Goal: Book appointment/travel/reservation

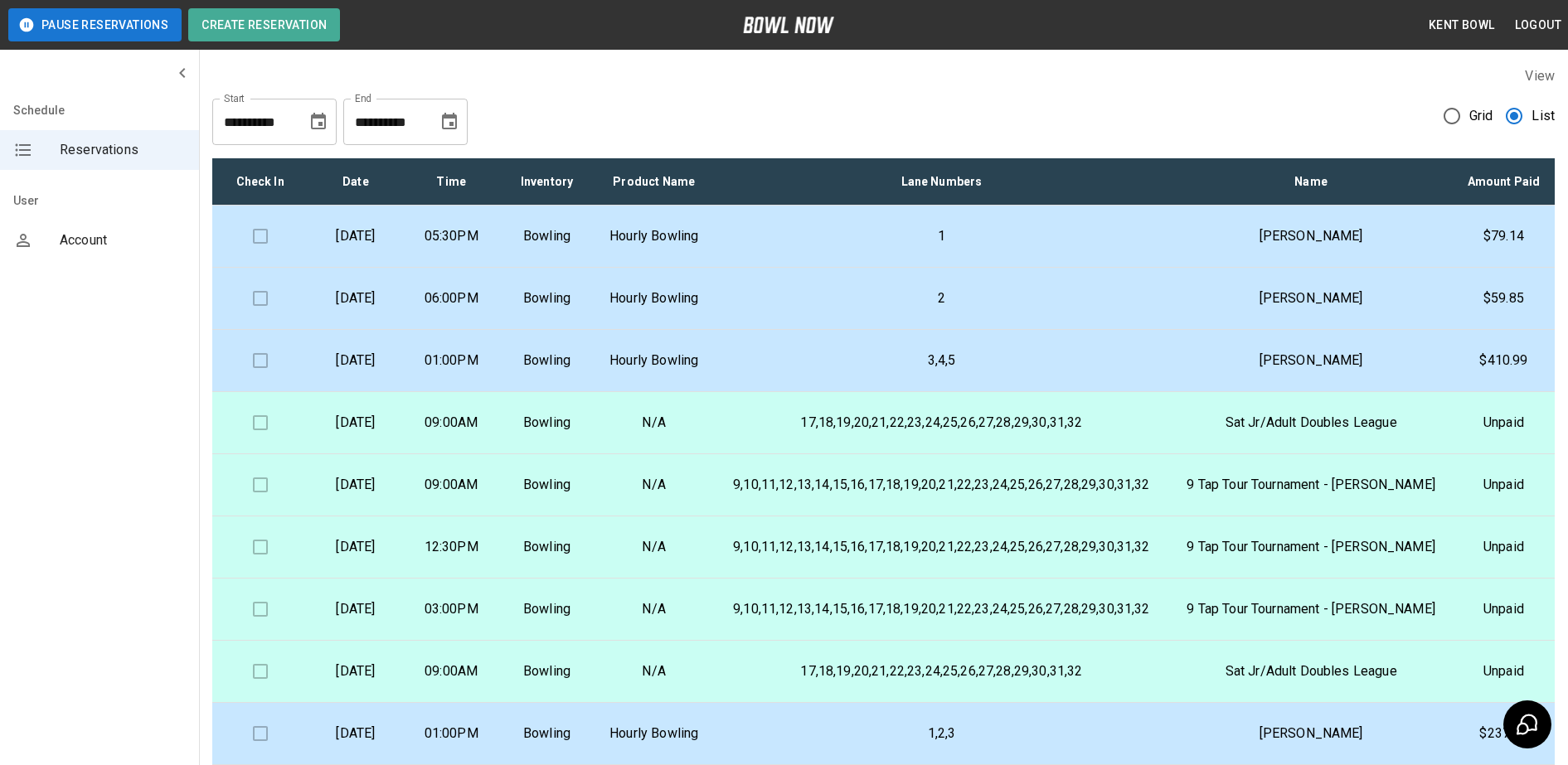
click at [403, 330] on td "[DATE]" at bounding box center [355, 299] width 96 height 62
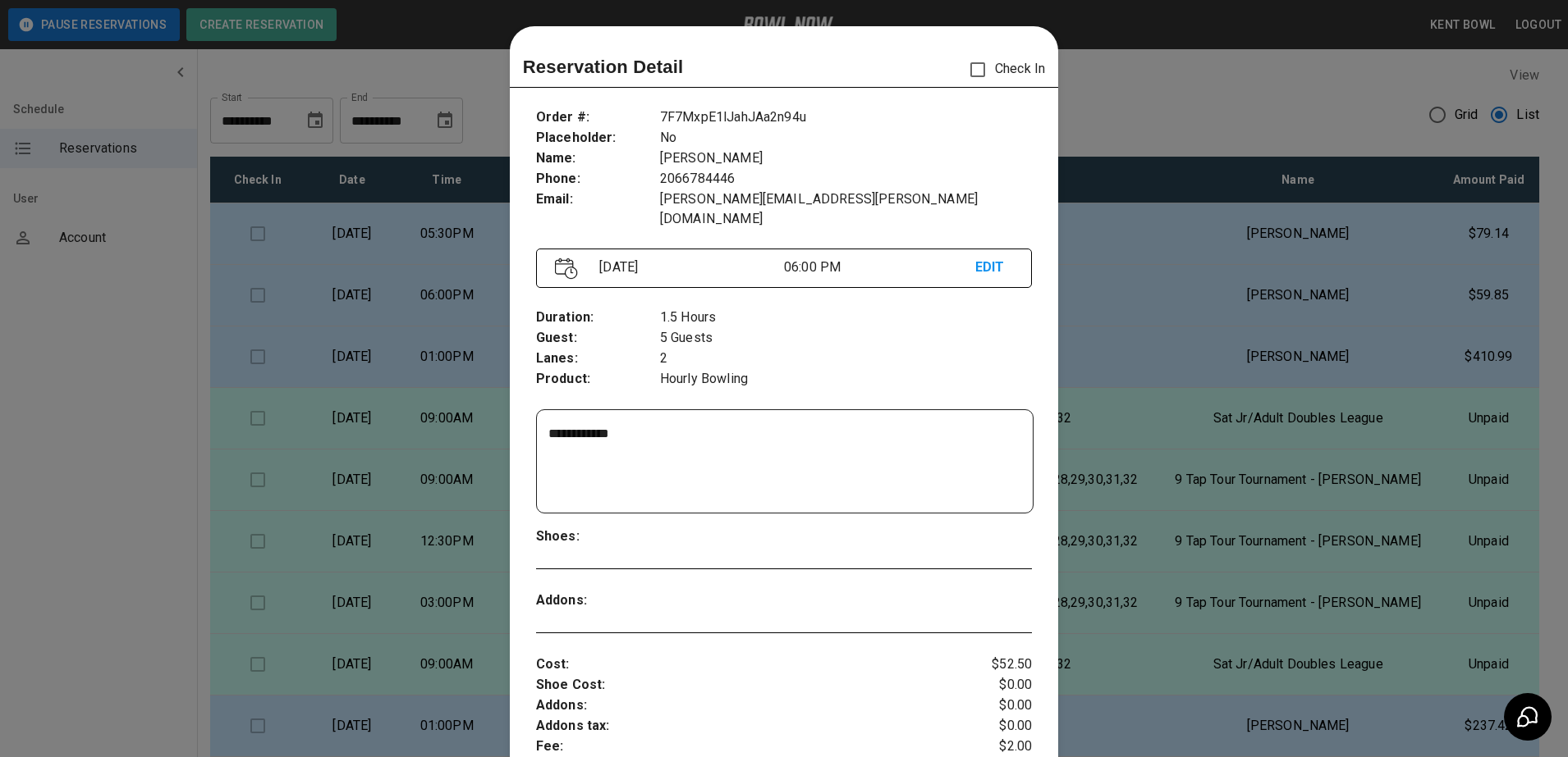
scroll to position [27, 0]
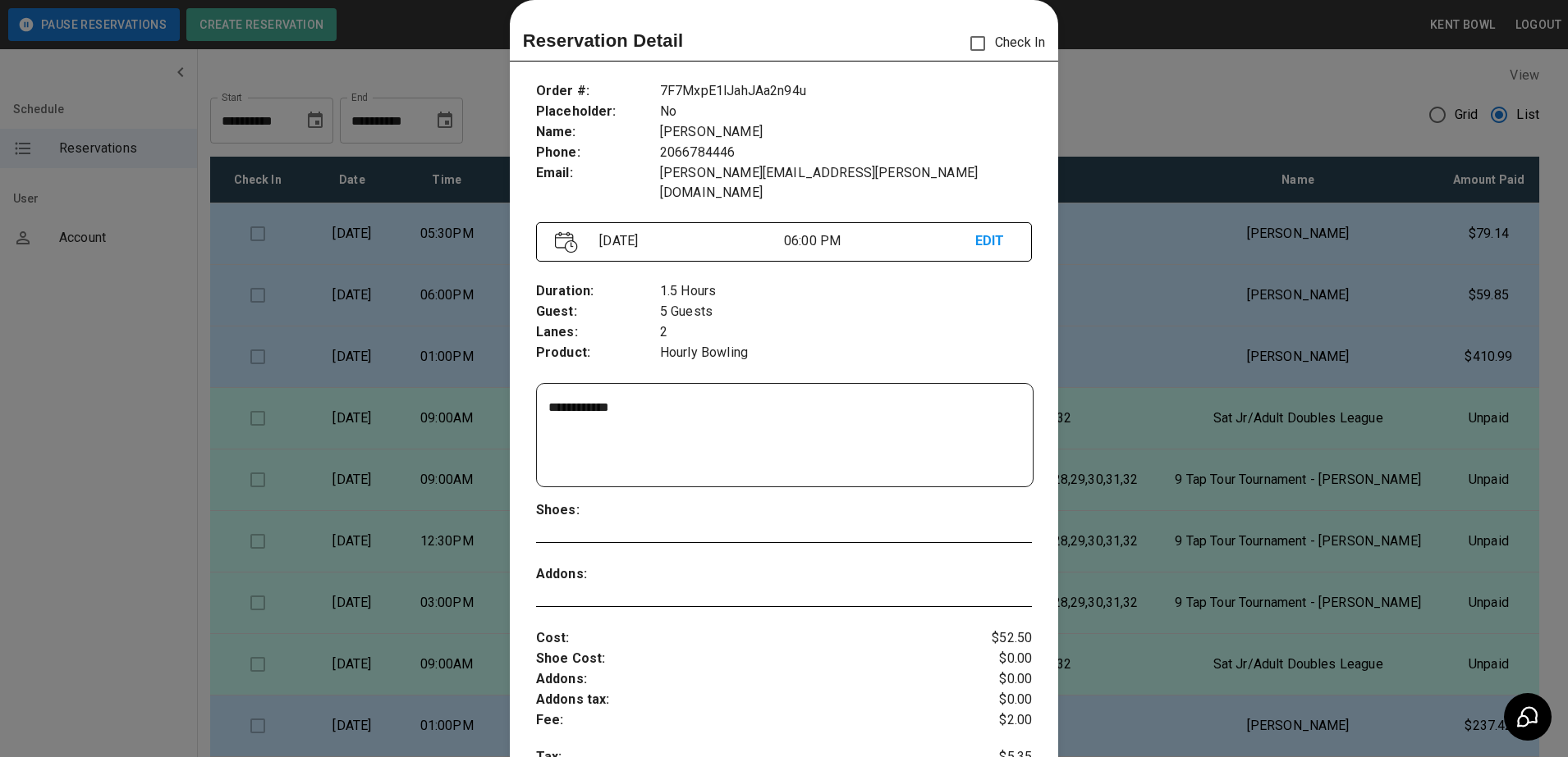
click at [66, 351] on div at bounding box center [784, 378] width 1568 height 757
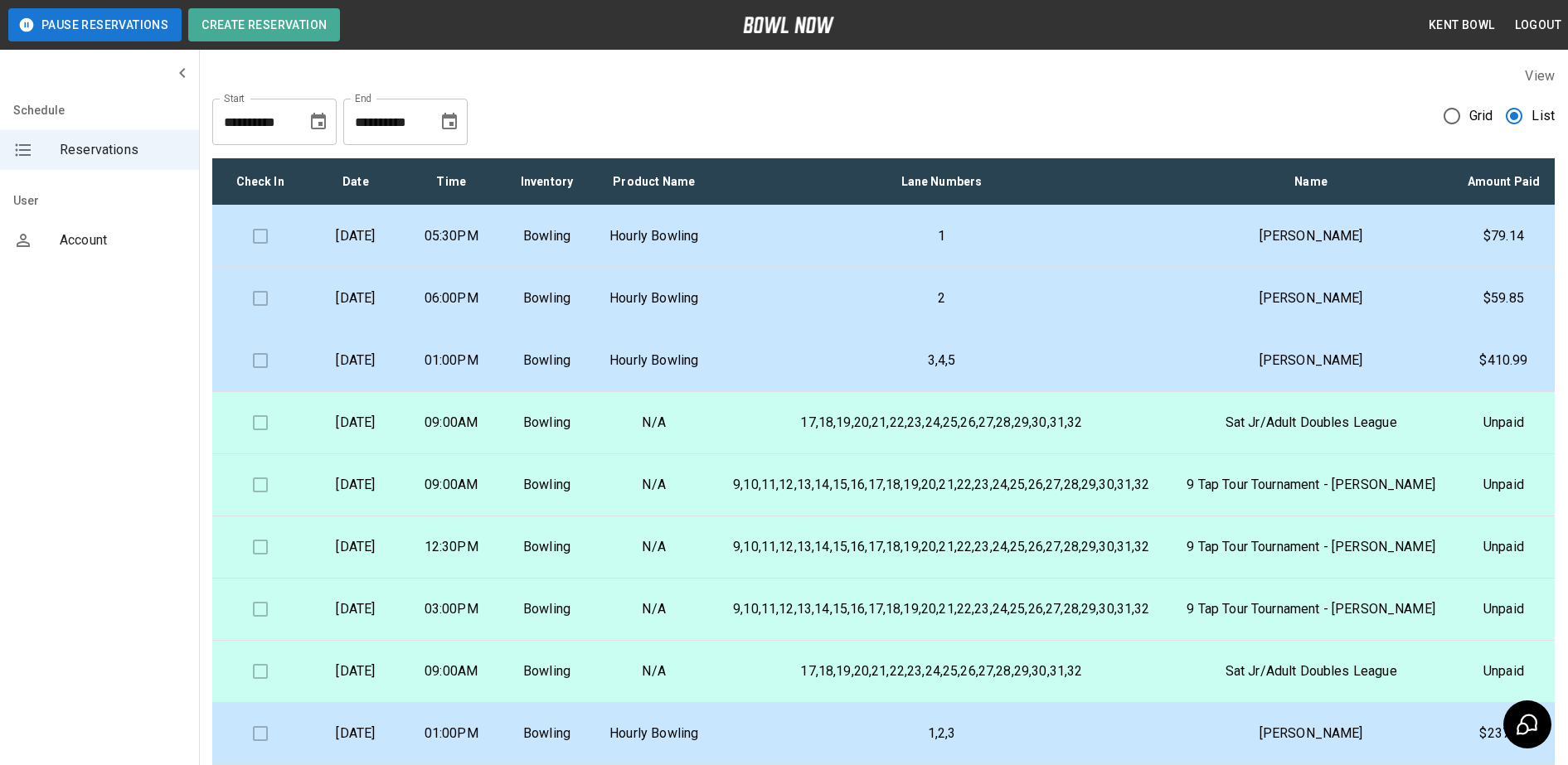
click at [368, 268] on td "[DATE]" at bounding box center [355, 237] width 96 height 62
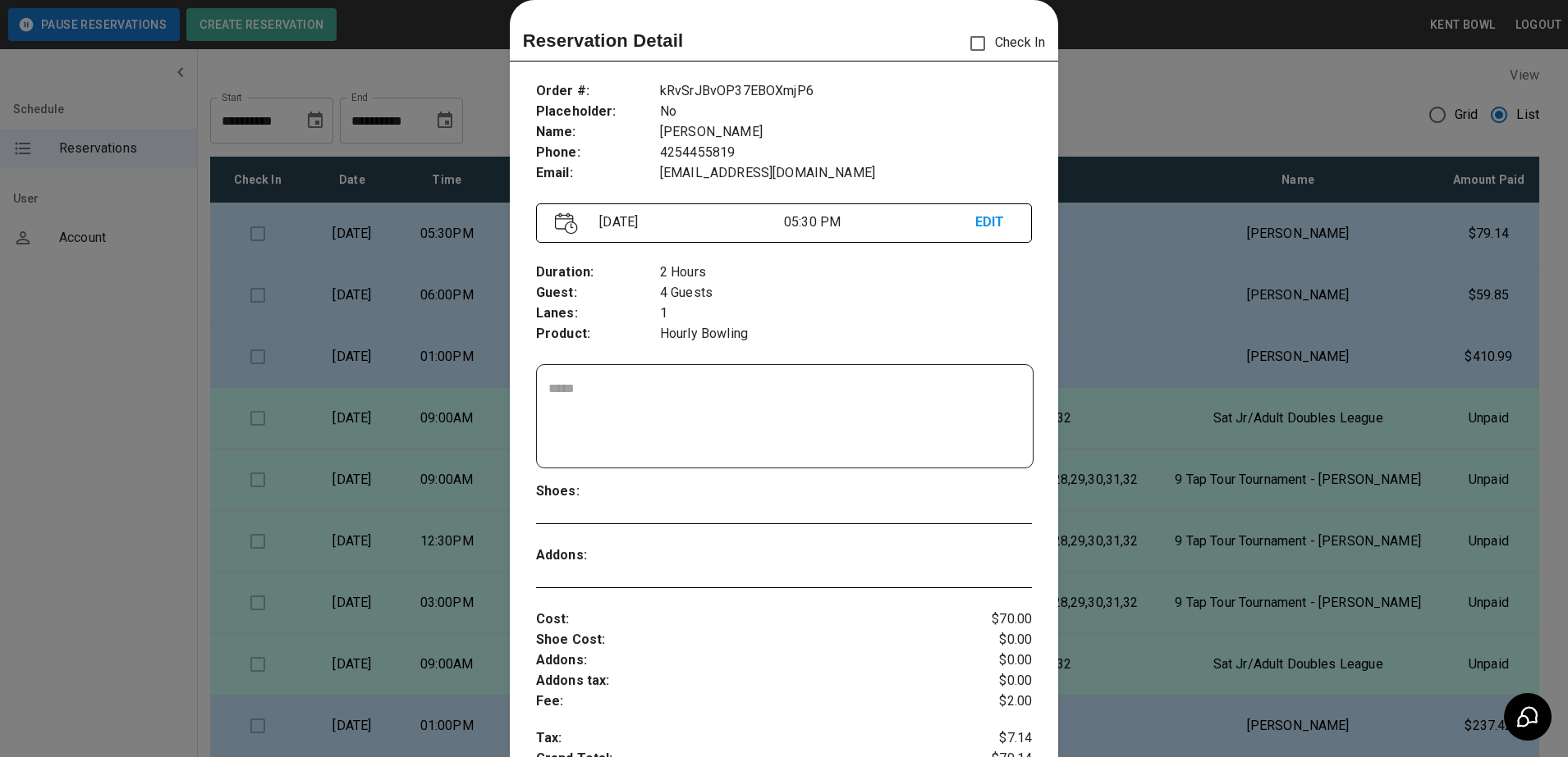
click at [49, 356] on div at bounding box center [784, 378] width 1568 height 757
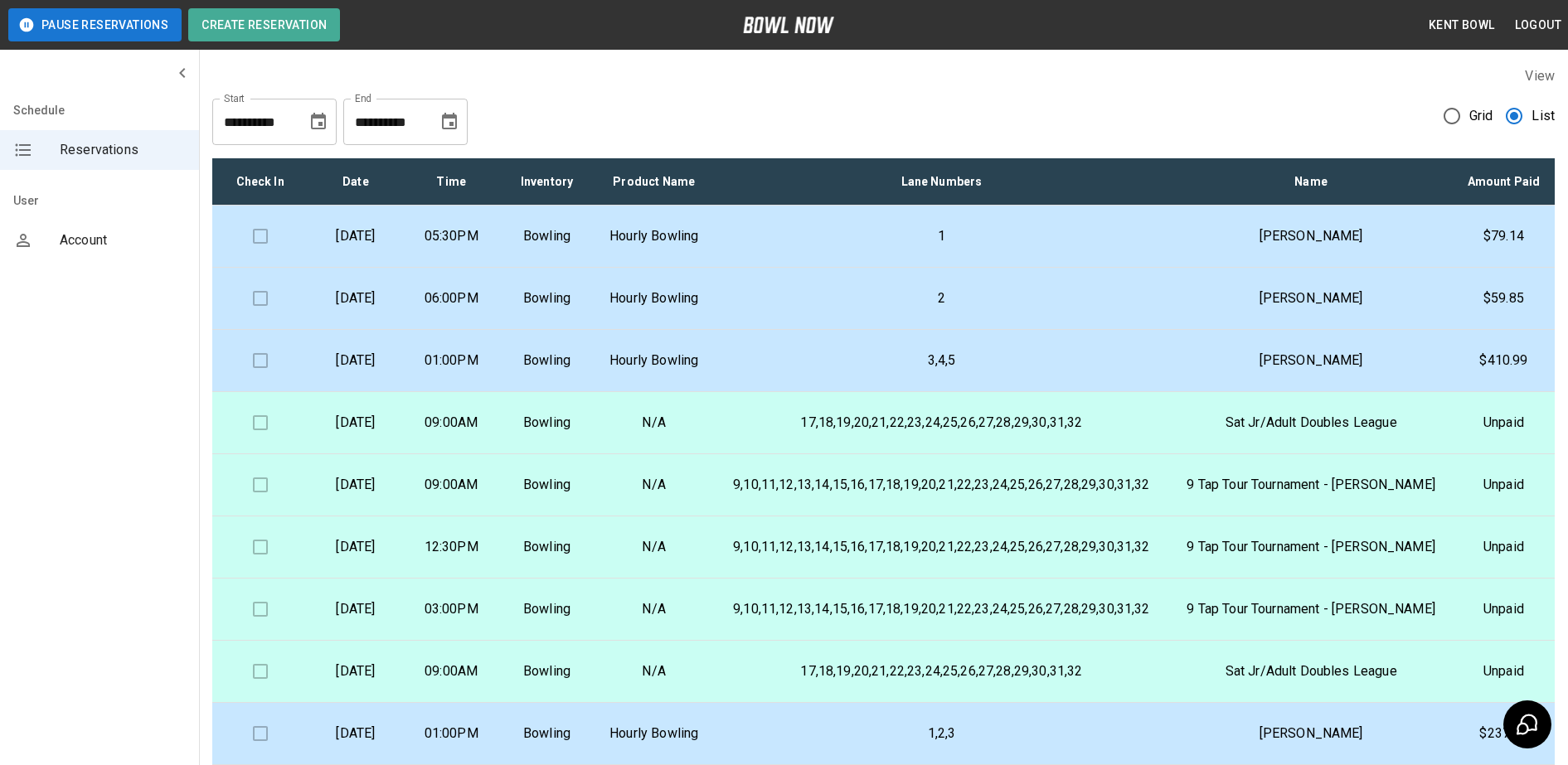
click at [486, 246] on p "05:30PM" at bounding box center [452, 237] width 69 height 20
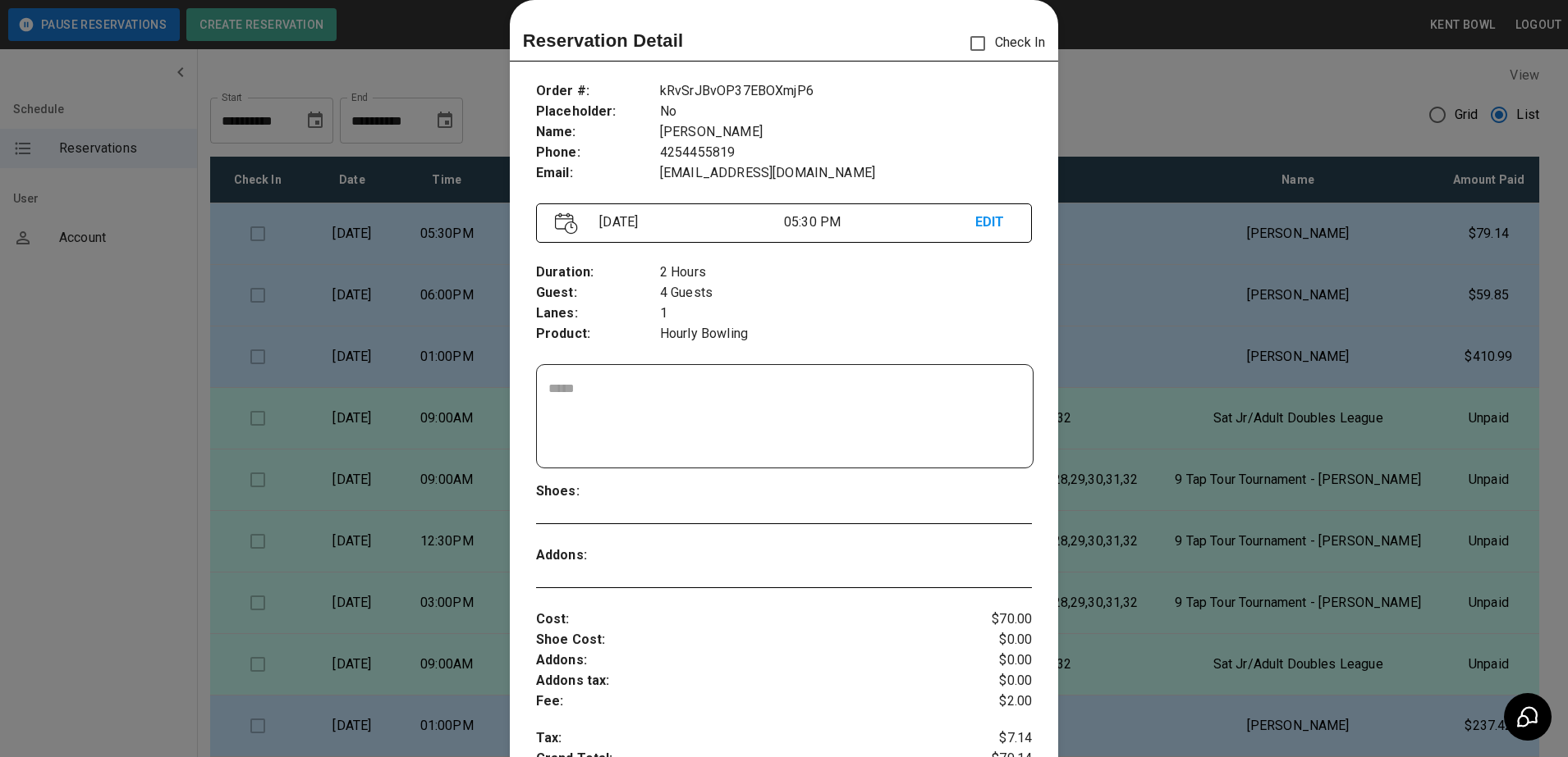
click at [166, 377] on div at bounding box center [784, 378] width 1568 height 757
